Goal: Information Seeking & Learning: Learn about a topic

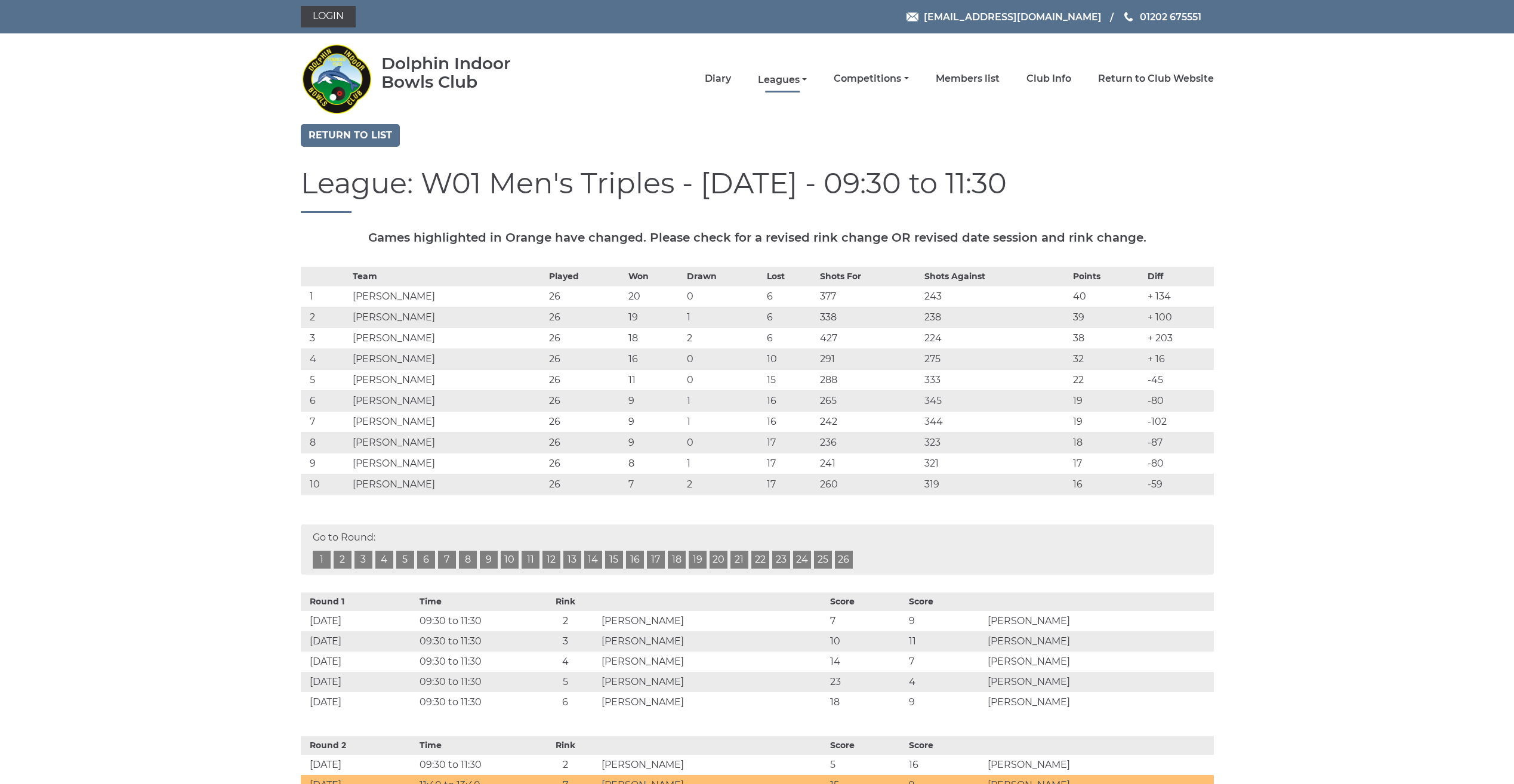
click at [773, 77] on link "Leagues" at bounding box center [782, 79] width 49 height 13
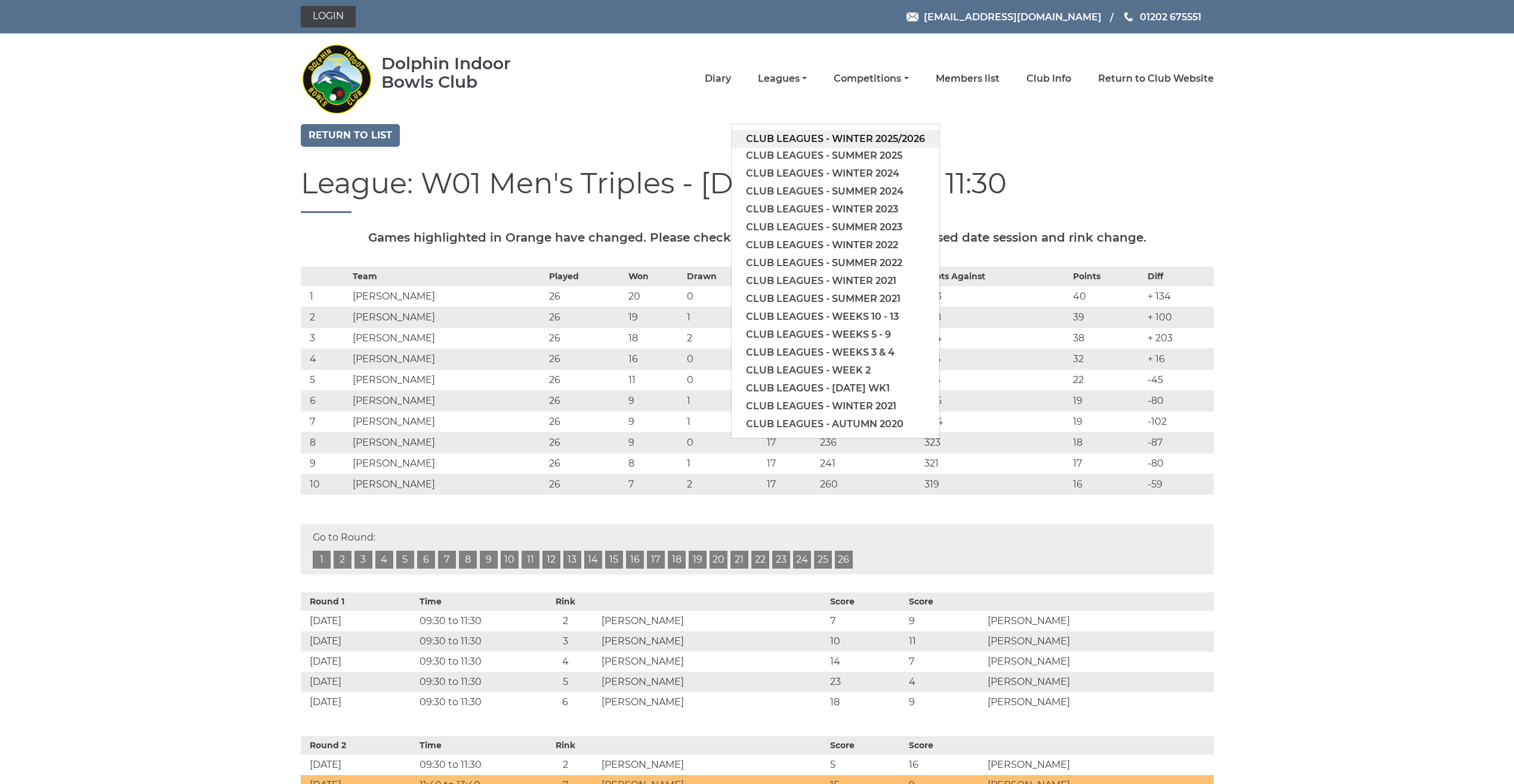
click at [755, 138] on link "Club leagues - Winter 2025/2026" at bounding box center [835, 139] width 207 height 18
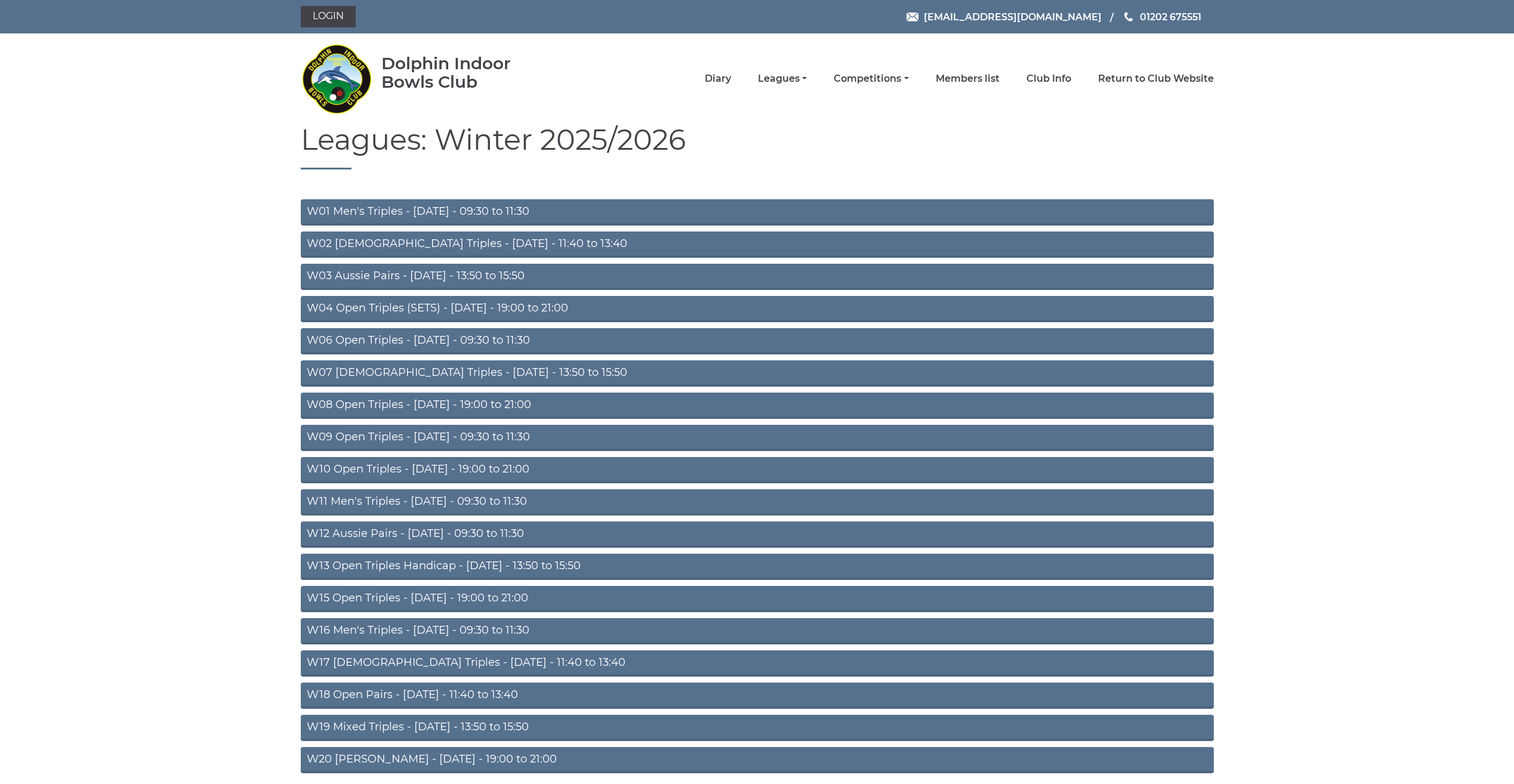
click at [437, 209] on link "W01 Men's Triples - Monday - 09:30 to 11:30" at bounding box center [757, 212] width 913 height 26
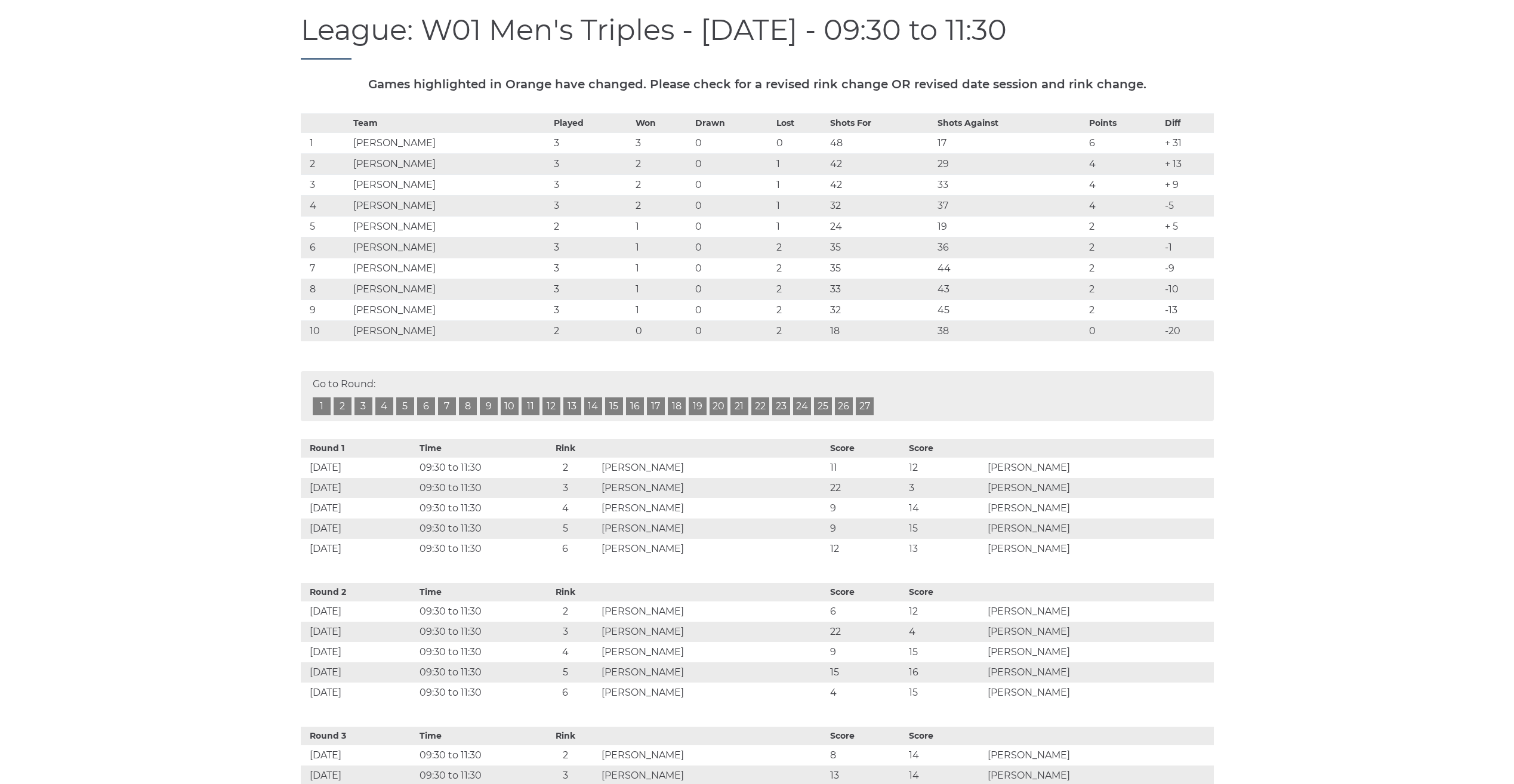
scroll to position [60, 0]
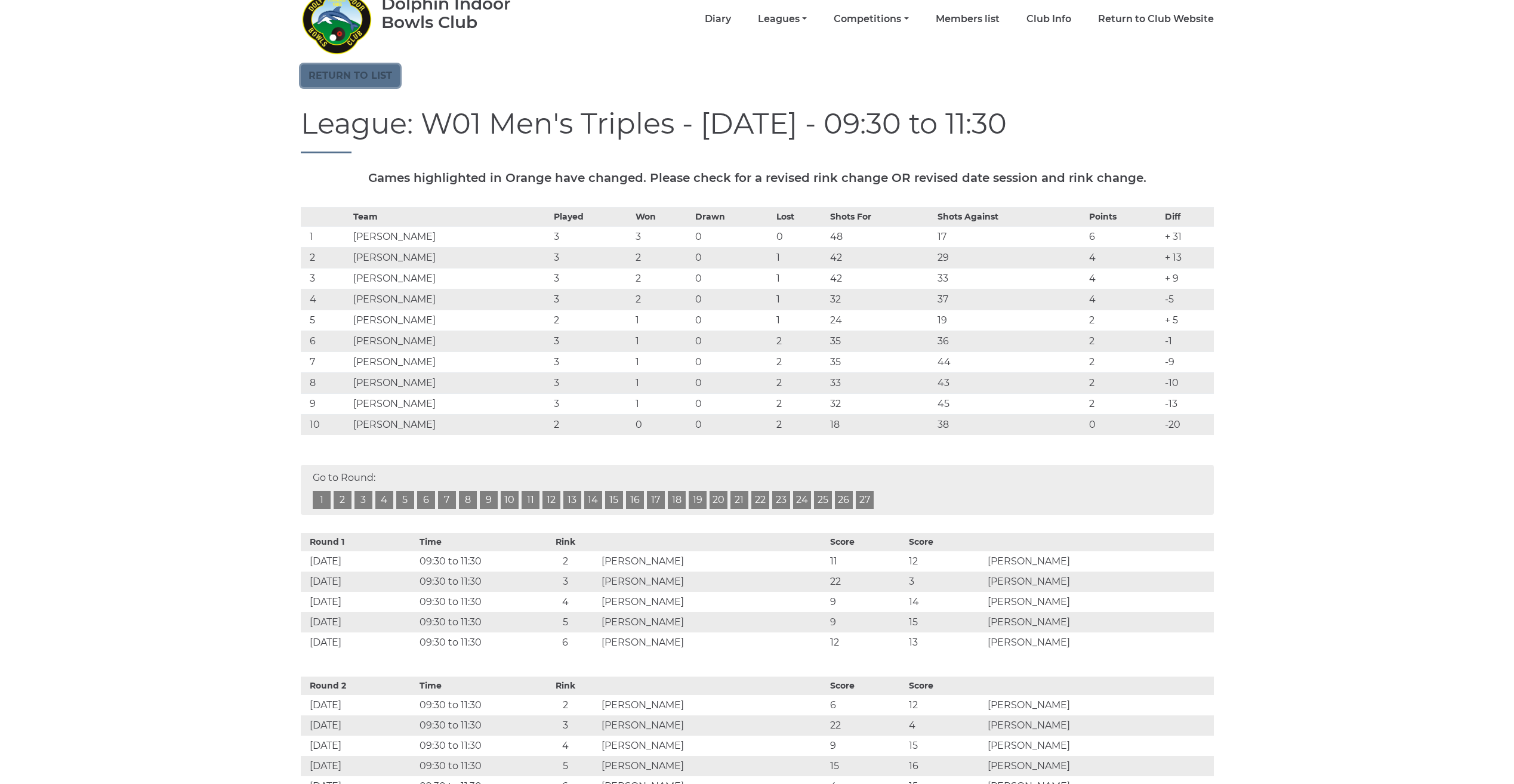
click at [386, 79] on link "Return to list" at bounding box center [350, 76] width 99 height 23
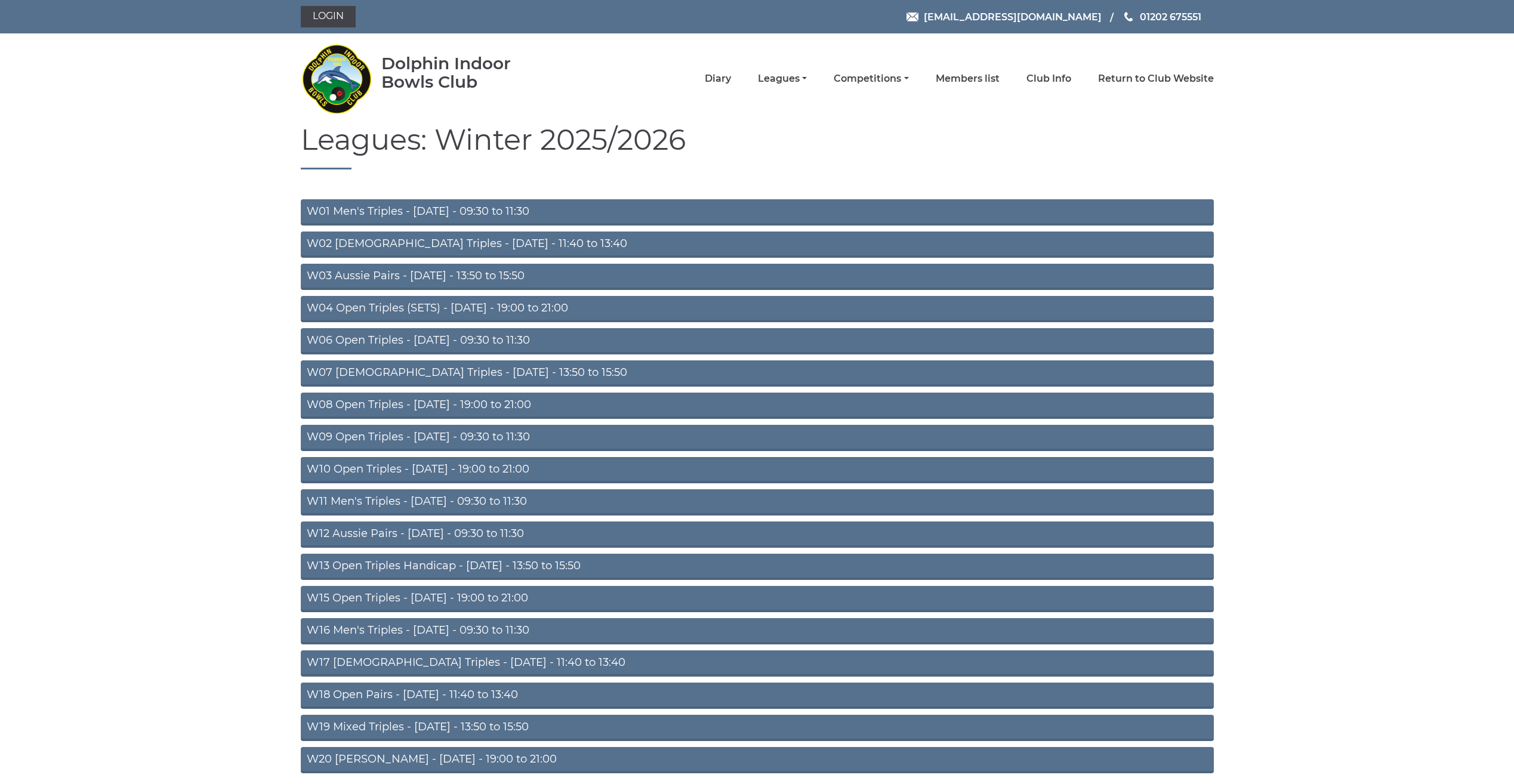
click at [462, 342] on link "W06 Open Triples - Tuesday - 09:30 to 11:30" at bounding box center [757, 341] width 913 height 26
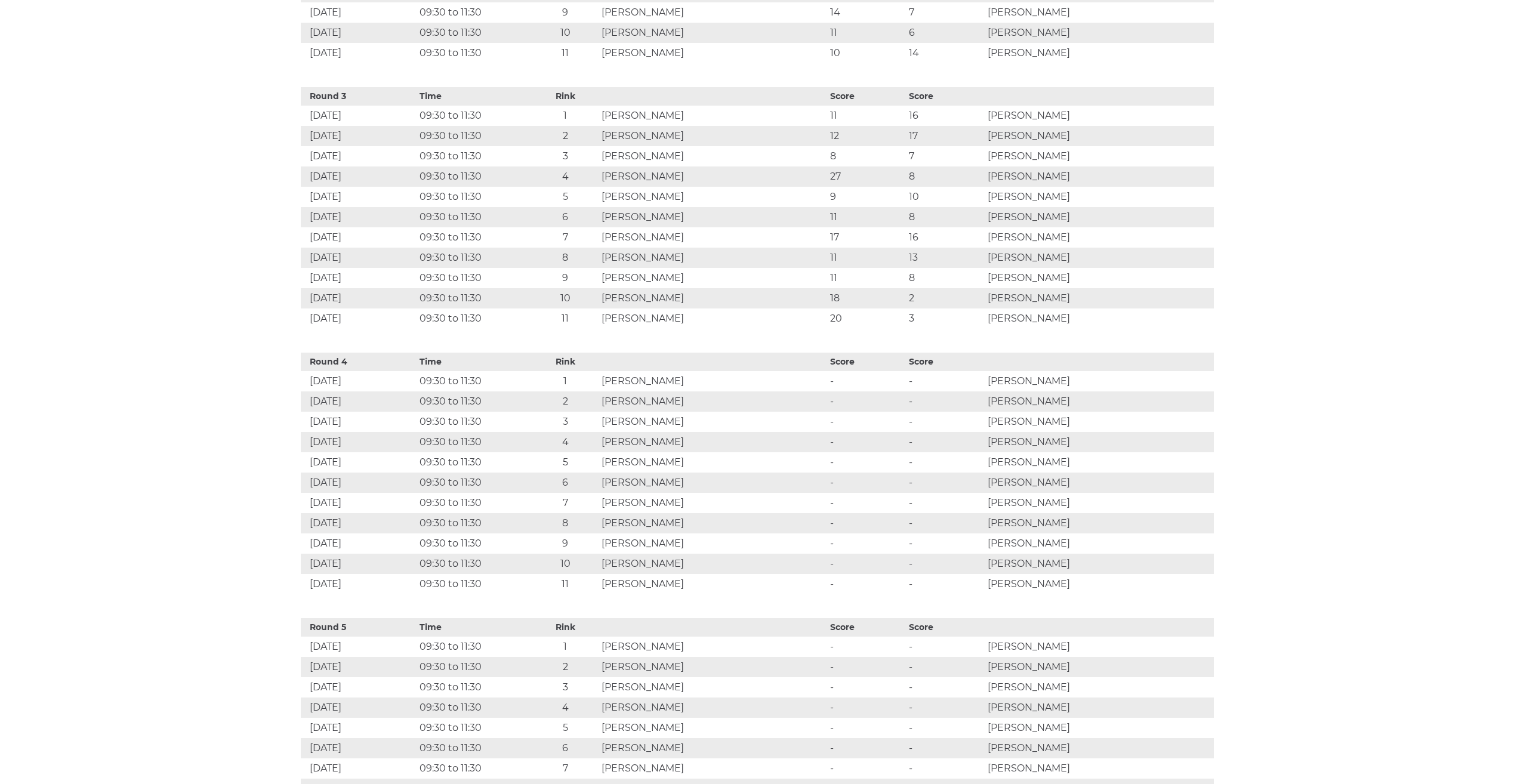
scroll to position [1312, 0]
